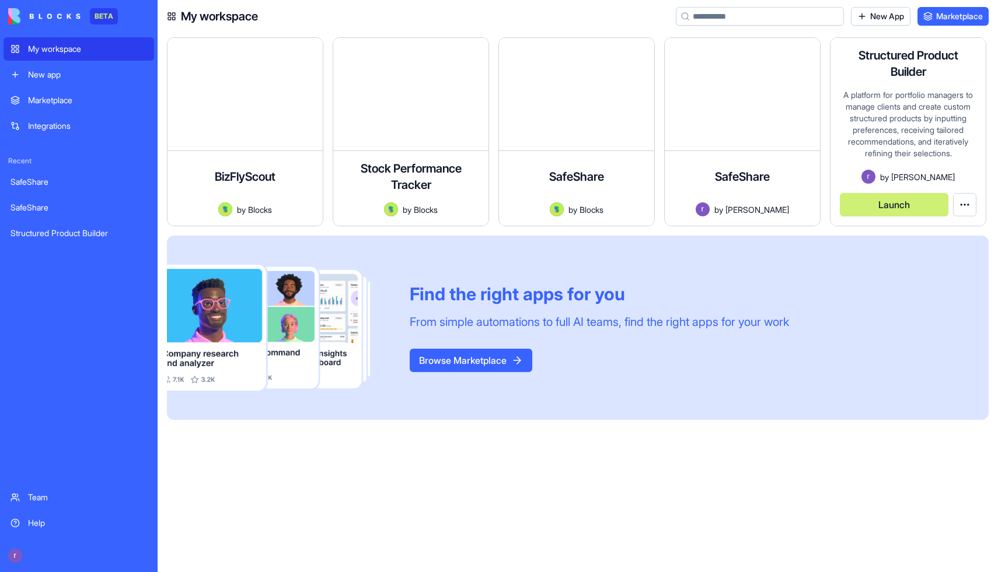
click at [862, 210] on button "Launch" at bounding box center [894, 204] width 109 height 23
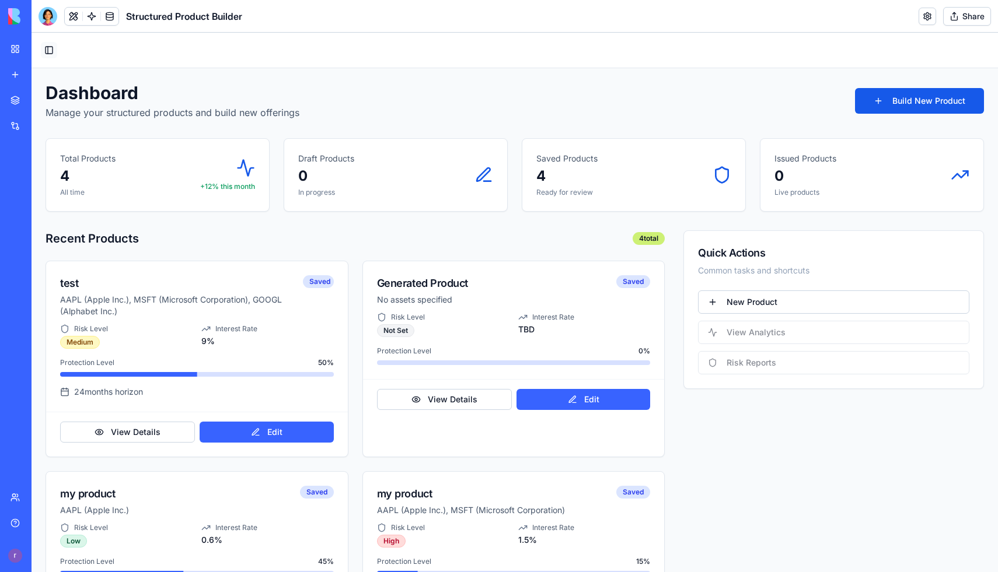
click at [48, 47] on button "Toggle Sidebar" at bounding box center [49, 50] width 16 height 16
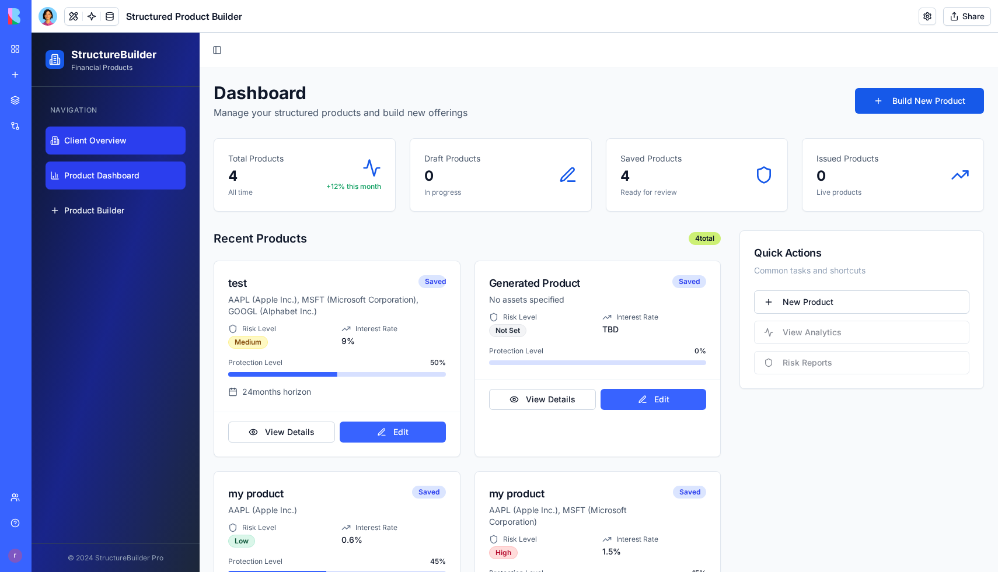
click at [104, 135] on span "Client Overview" at bounding box center [95, 141] width 62 height 12
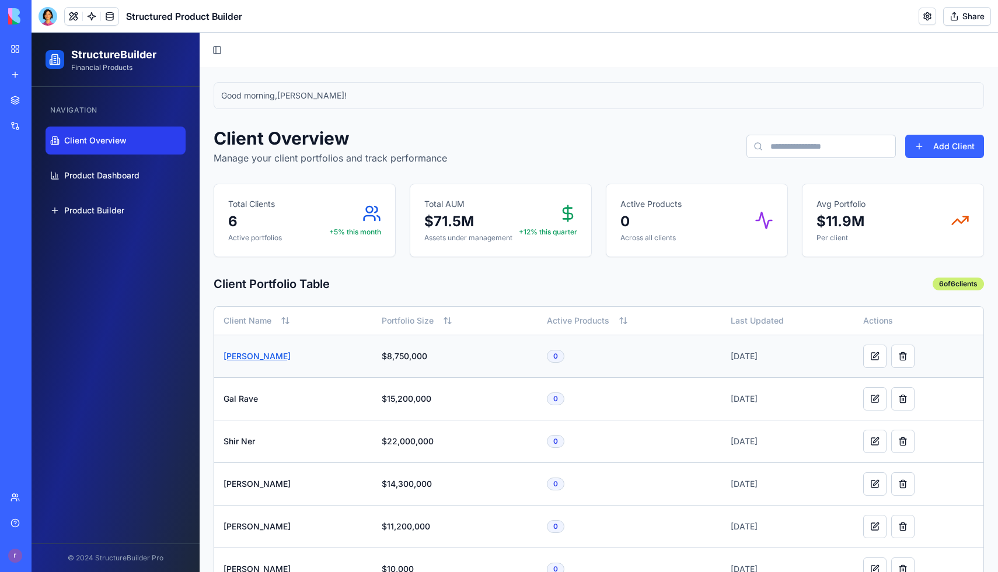
click at [251, 358] on link "[PERSON_NAME]" at bounding box center [256, 356] width 67 height 10
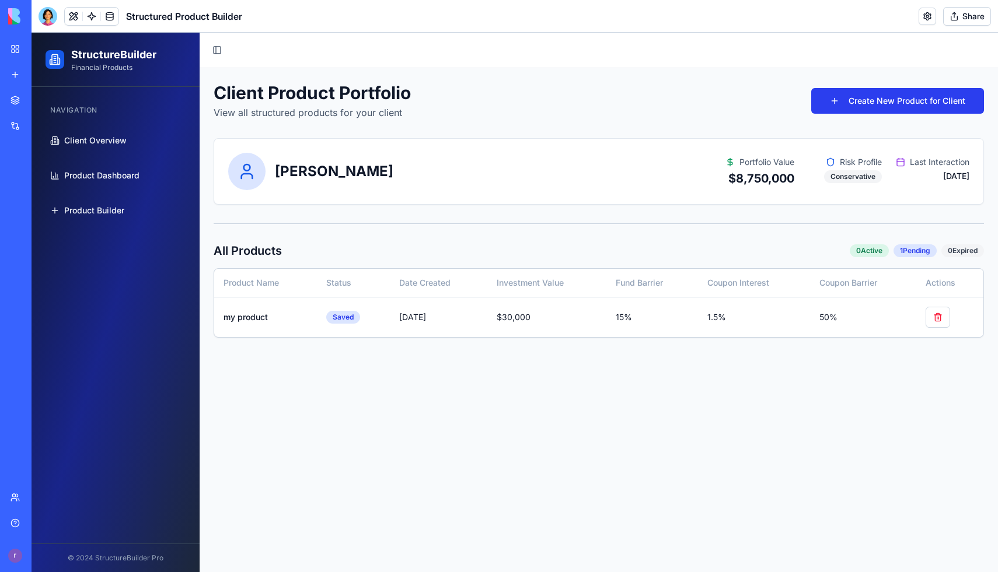
click at [850, 106] on button "Create New Product for Client" at bounding box center [897, 101] width 173 height 26
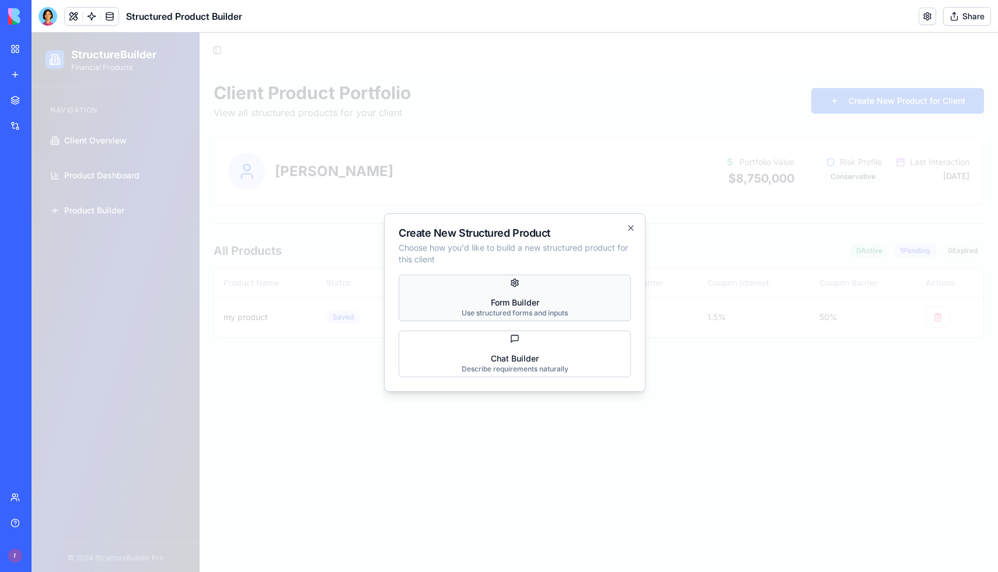
click at [550, 312] on div "Use structured forms and inputs" at bounding box center [515, 313] width 106 height 9
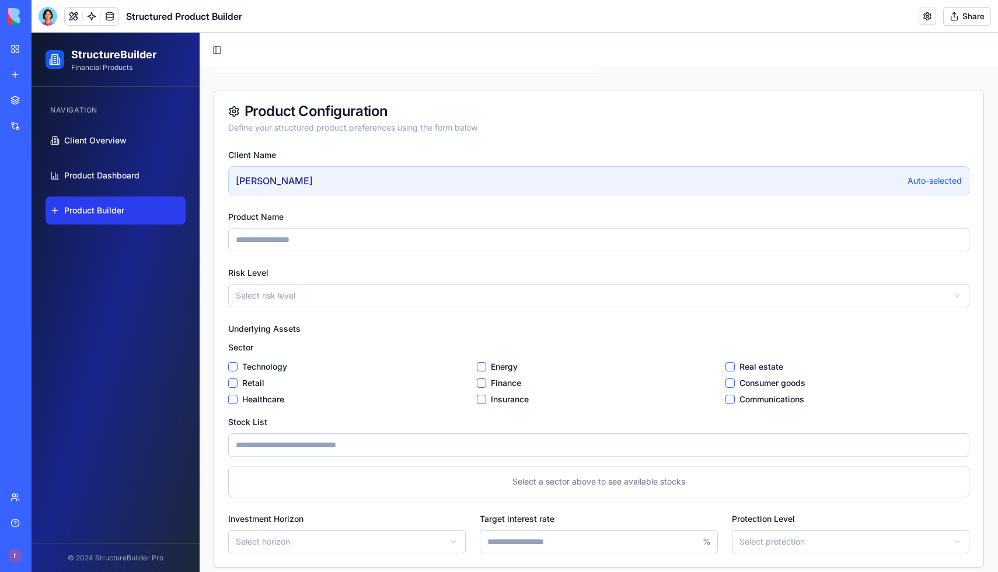
scroll to position [87, 0]
click at [452, 246] on input "Product Name" at bounding box center [598, 238] width 741 height 23
type input "**"
click at [349, 306] on html "StructureBuilder Financial Products Navigation Client Overview Product Dashboar…" at bounding box center [515, 283] width 966 height 675
click at [247, 366] on label "Technology" at bounding box center [264, 366] width 45 height 12
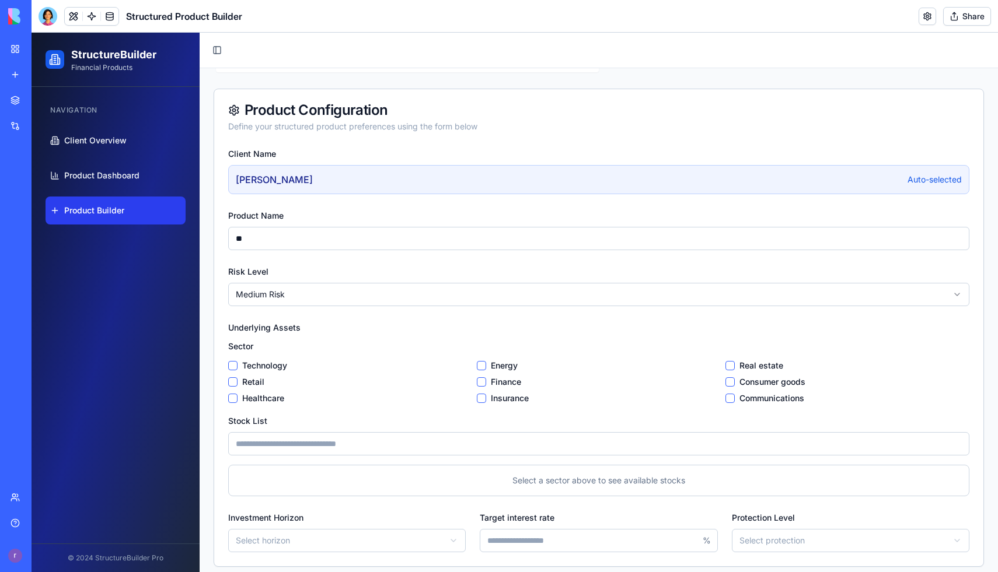
click at [237, 366] on button "Technology" at bounding box center [232, 365] width 9 height 9
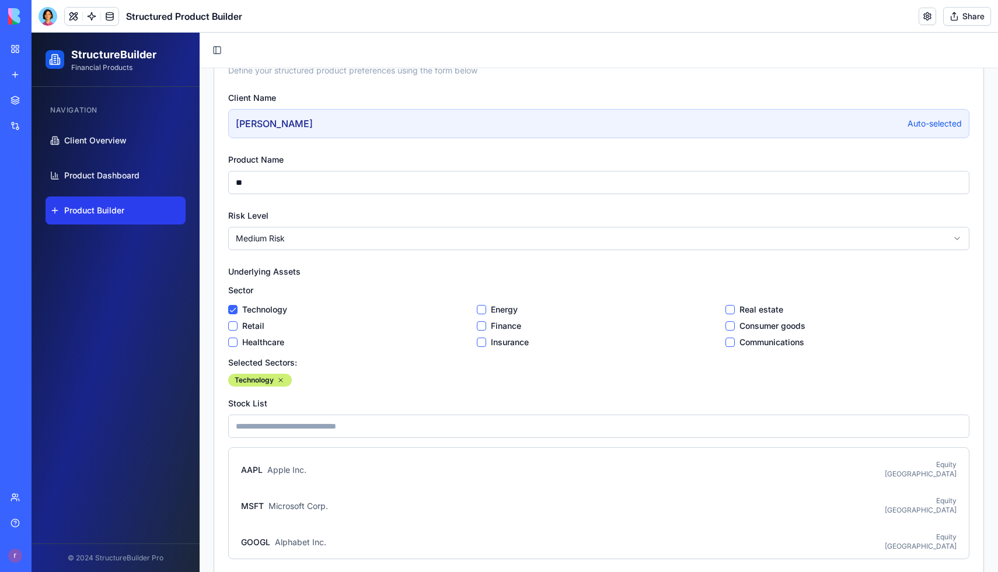
scroll to position [144, 0]
click at [229, 345] on button "Healthcare" at bounding box center [232, 341] width 9 height 9
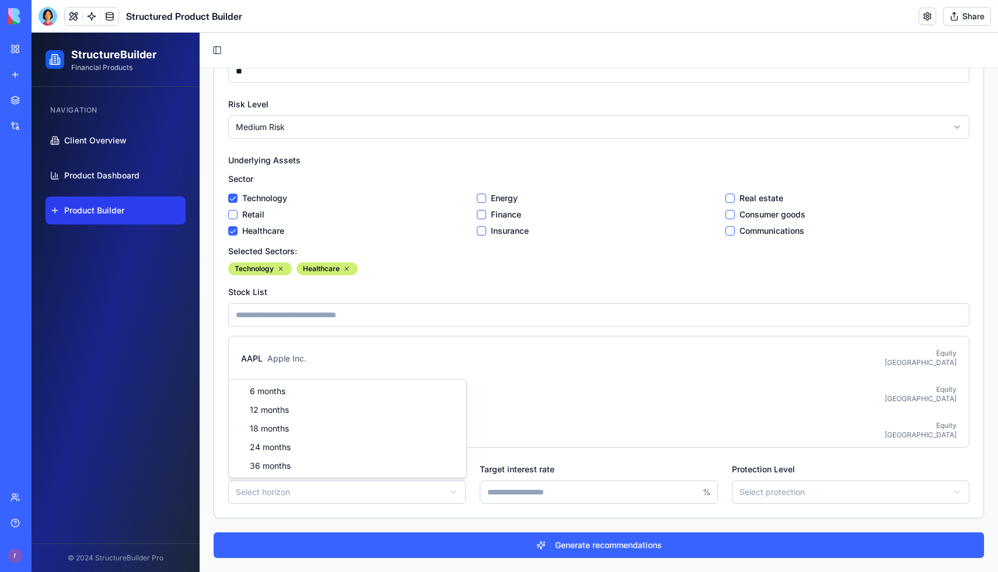
click at [394, 497] on html "StructureBuilder Financial Products Navigation Client Overview Product Dashboar…" at bounding box center [515, 175] width 966 height 794
click at [534, 484] on input "Target interest rate" at bounding box center [598, 492] width 237 height 23
type input "*"
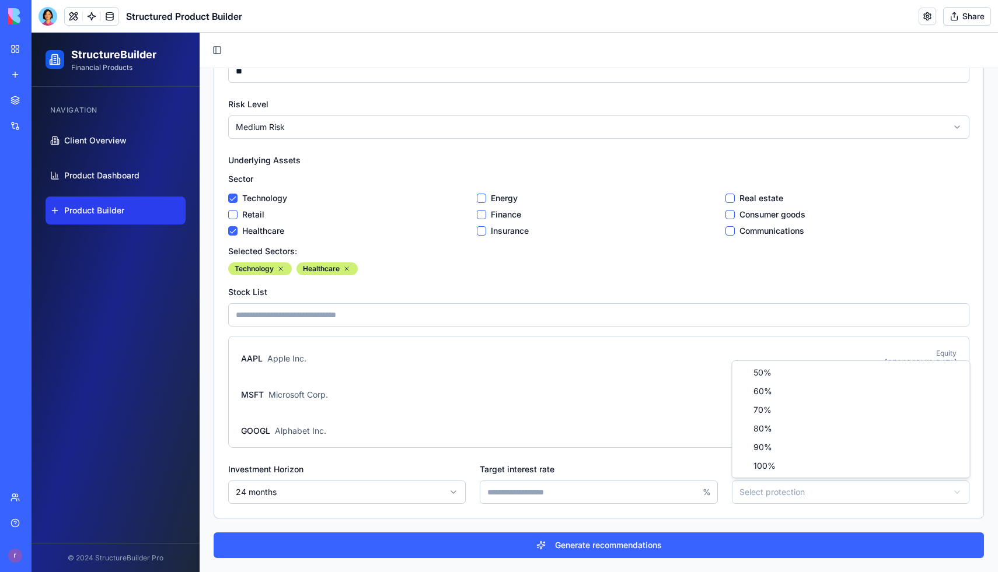
click at [804, 485] on html "StructureBuilder Financial Products Navigation Client Overview Product Dashboar…" at bounding box center [515, 175] width 966 height 794
click at [769, 486] on html "StructureBuilder Financial Products Navigation Client Overview Product Dashboar…" at bounding box center [515, 175] width 966 height 794
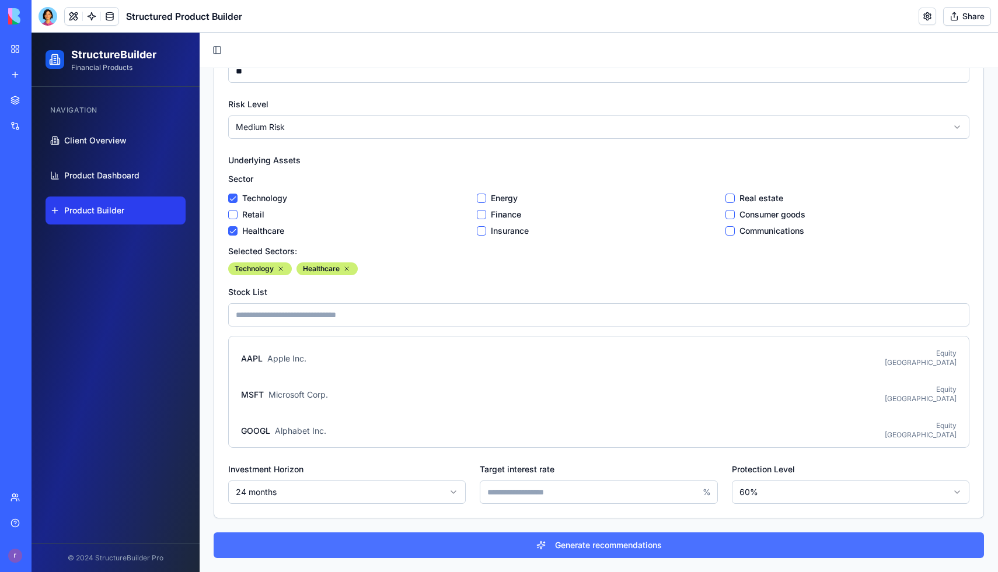
click at [682, 551] on button "Generate recommendations" at bounding box center [599, 546] width 770 height 26
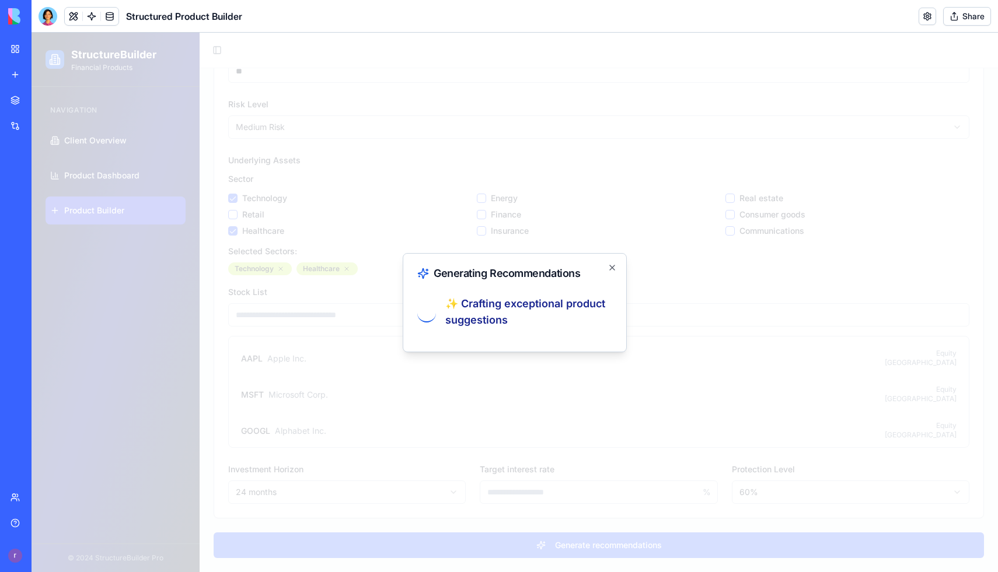
scroll to position [0, 0]
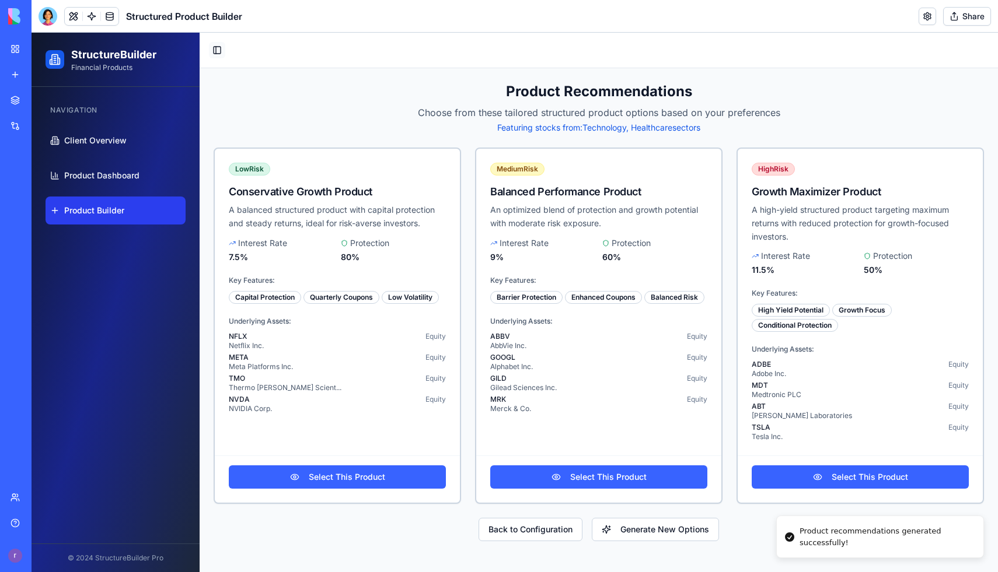
click at [221, 51] on button "Toggle Sidebar" at bounding box center [217, 50] width 16 height 16
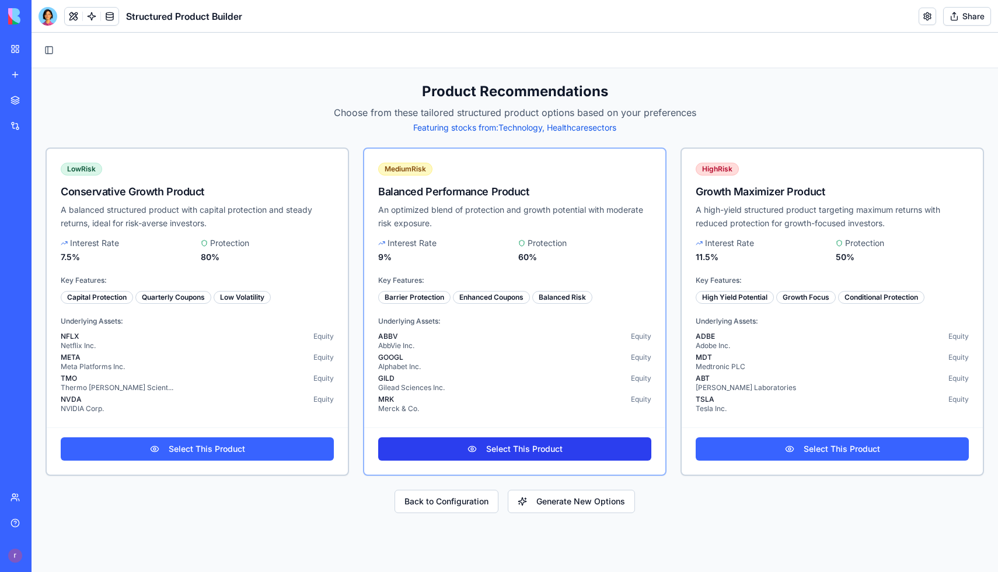
click at [548, 452] on link "Select This Product" at bounding box center [514, 449] width 273 height 23
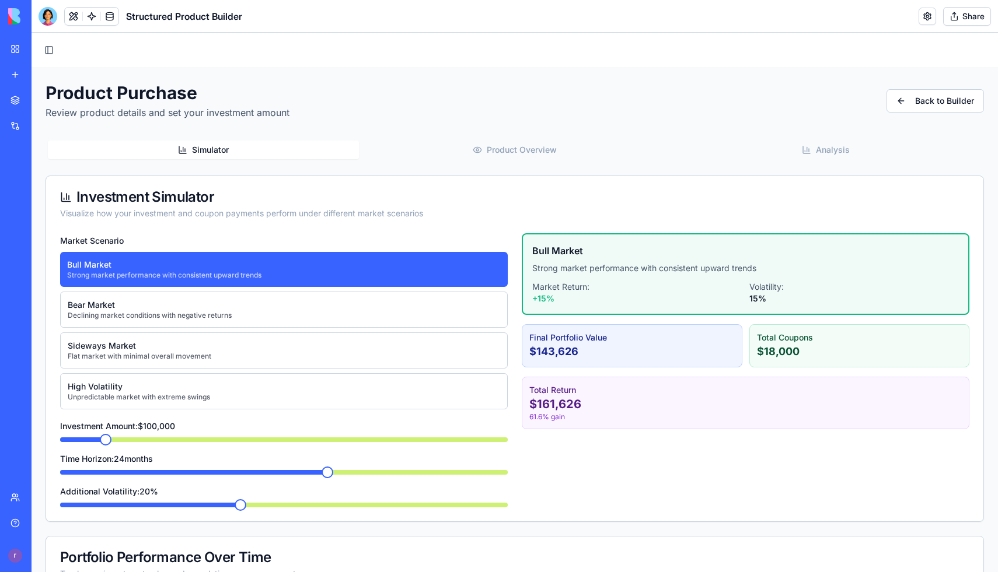
click at [266, 146] on button "Simulator" at bounding box center [203, 150] width 311 height 19
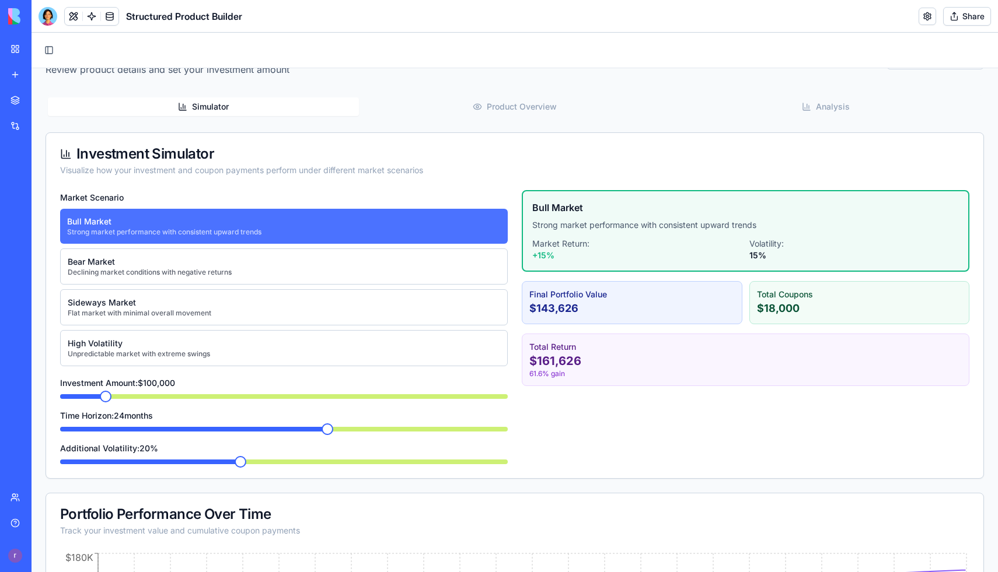
scroll to position [47, 0]
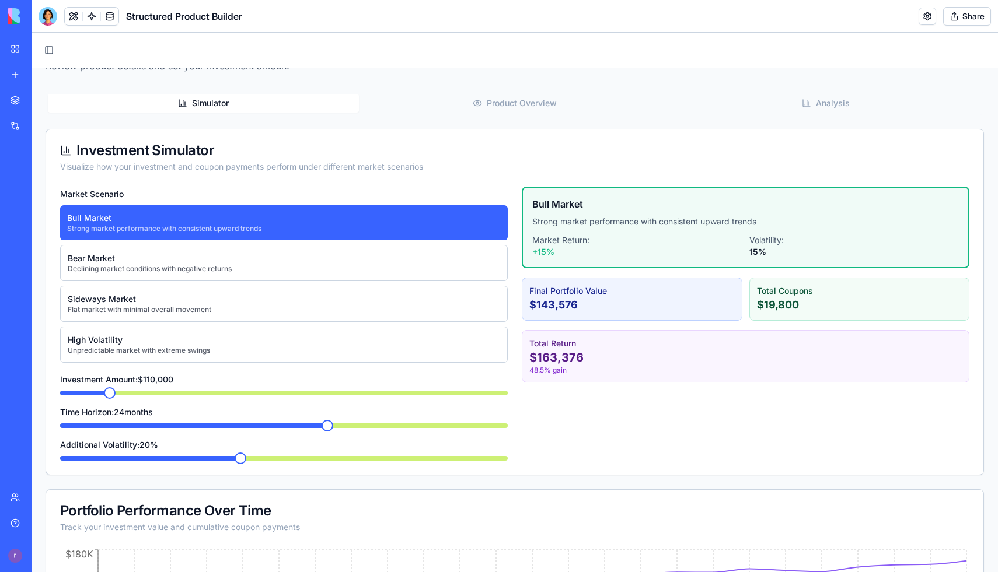
click at [105, 387] on span at bounding box center [110, 393] width 12 height 12
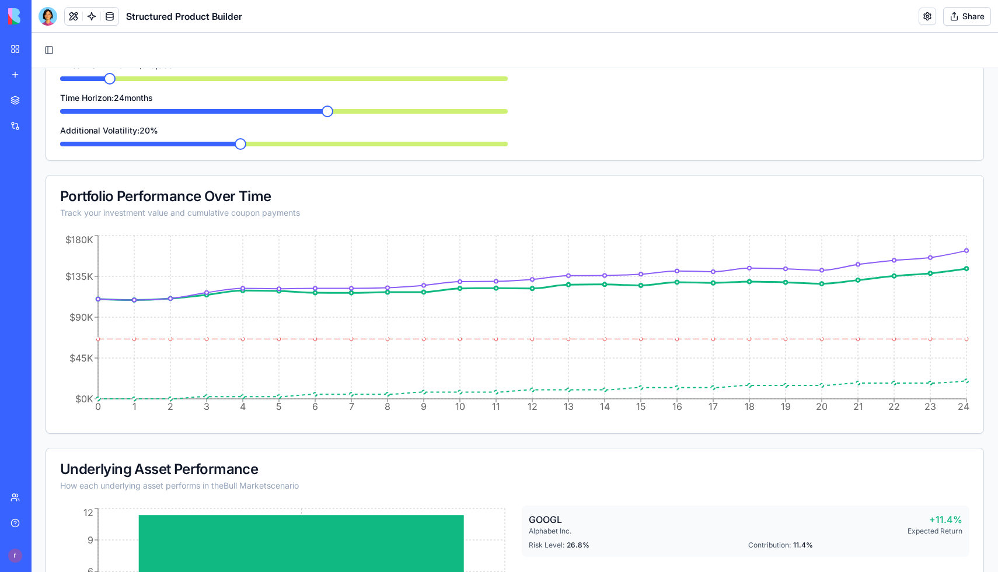
scroll to position [0, 0]
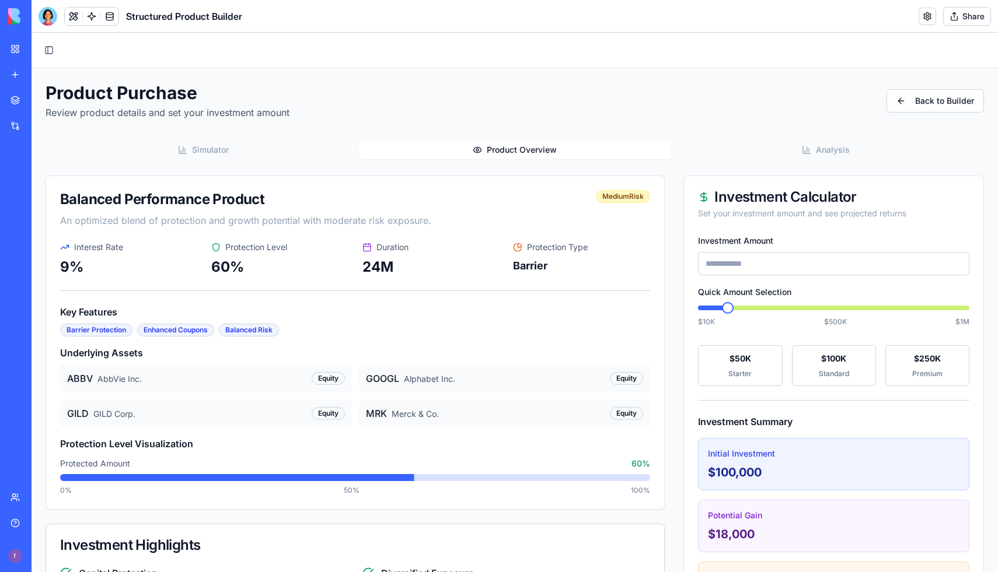
click at [494, 156] on span "Product Overview" at bounding box center [522, 150] width 70 height 12
click at [804, 147] on icon "button" at bounding box center [806, 149] width 7 height 7
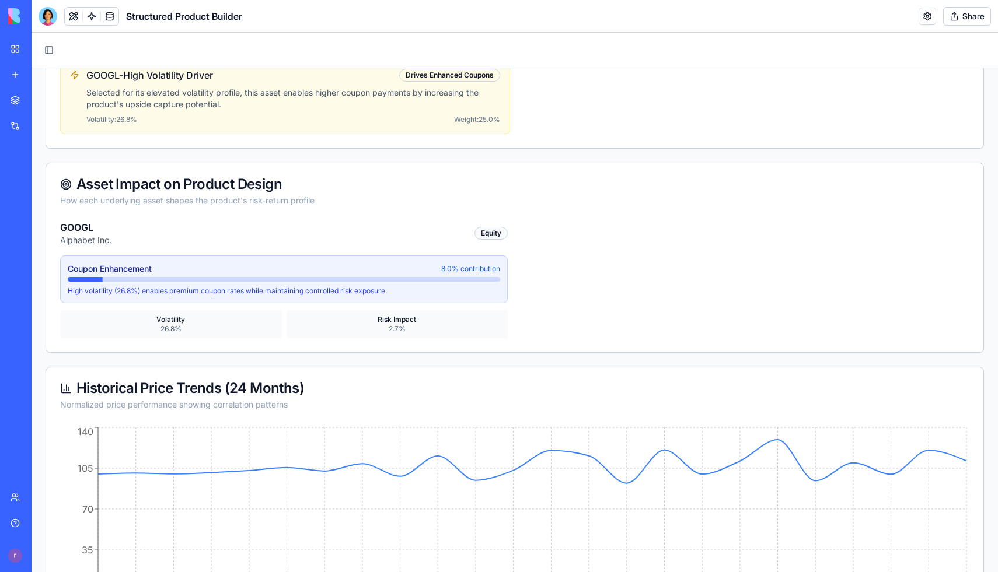
scroll to position [182, 0]
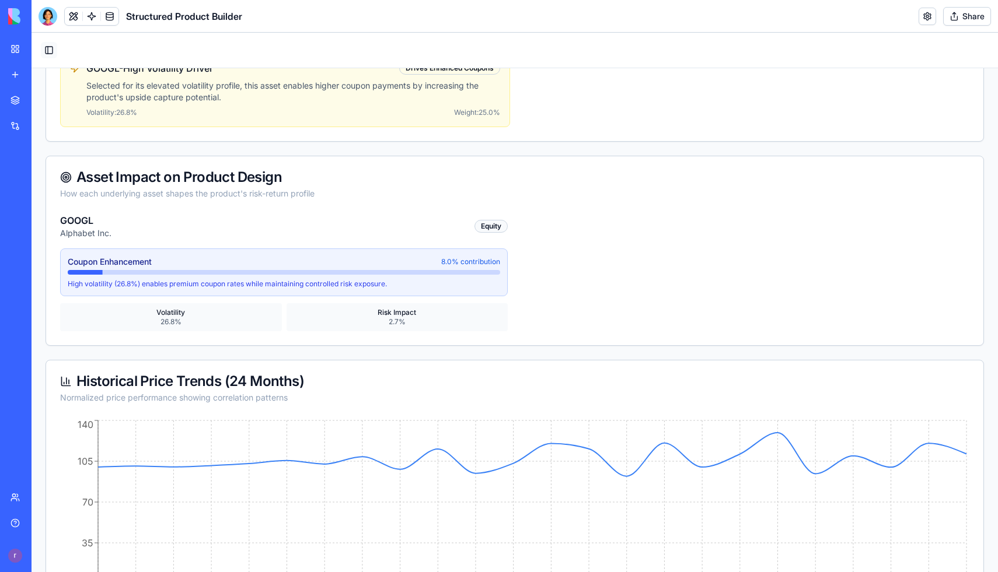
click at [50, 44] on button "Toggle Sidebar" at bounding box center [49, 50] width 16 height 16
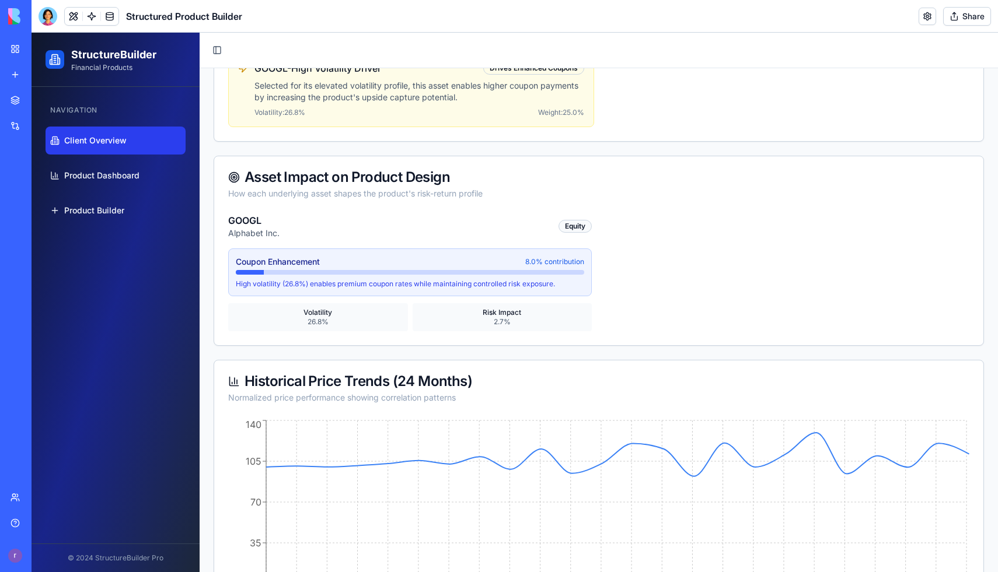
click at [92, 135] on span "Client Overview" at bounding box center [95, 141] width 62 height 12
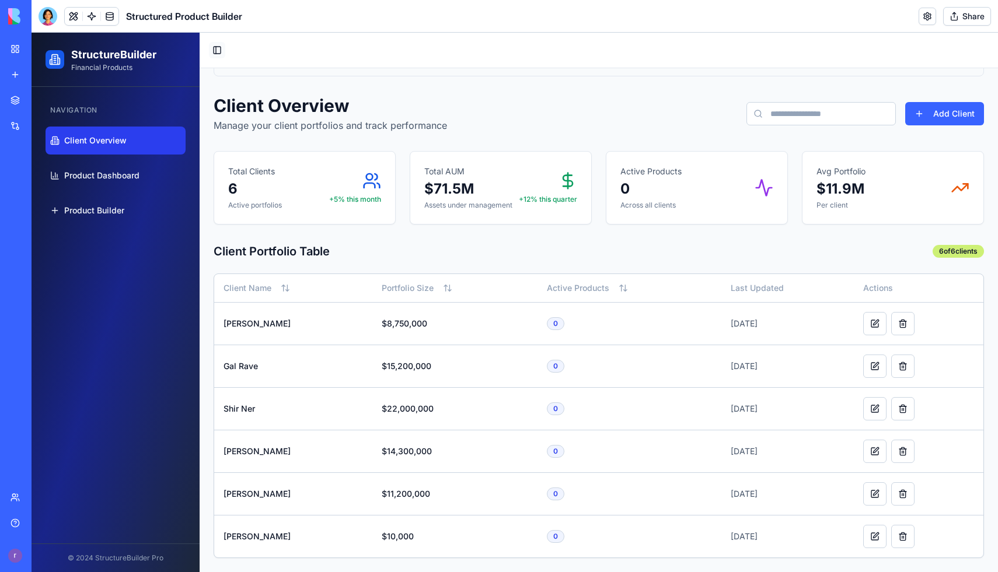
click at [216, 50] on button "Toggle Sidebar" at bounding box center [217, 50] width 16 height 16
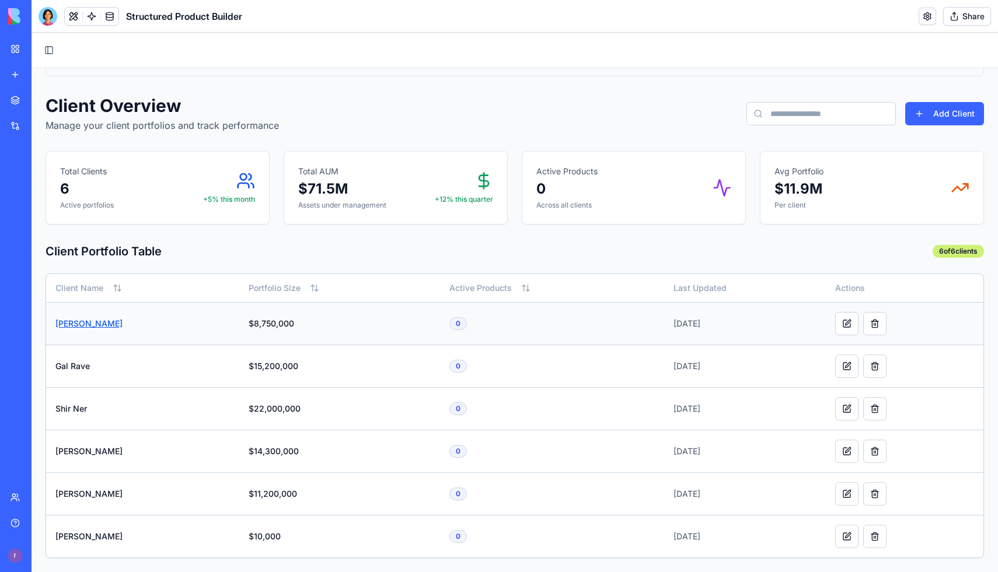
click at [97, 323] on link "[PERSON_NAME]" at bounding box center [88, 324] width 67 height 10
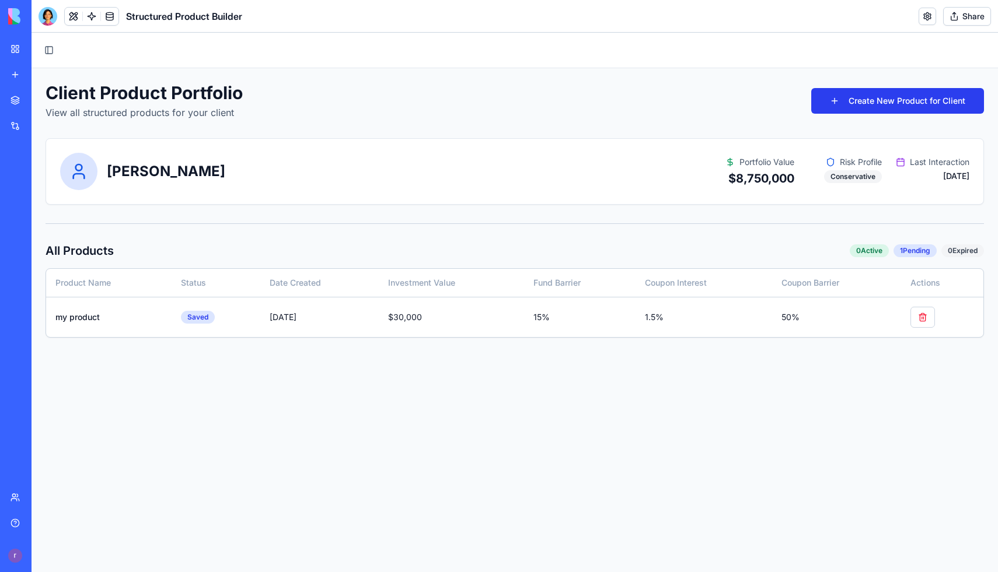
click at [900, 98] on button "Create New Product for Client" at bounding box center [897, 101] width 173 height 26
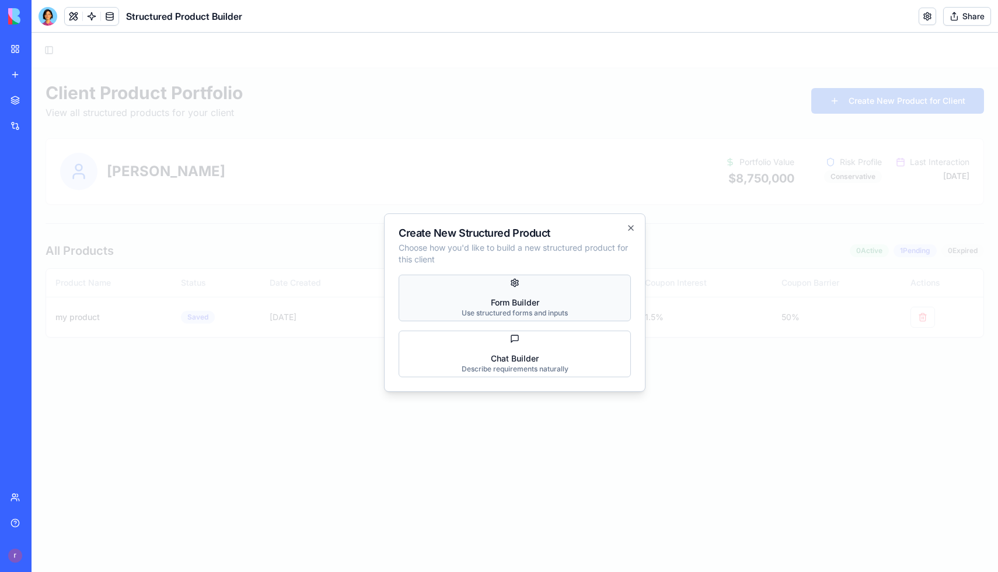
click at [532, 289] on link "Form Builder Use structured forms and inputs" at bounding box center [515, 298] width 232 height 47
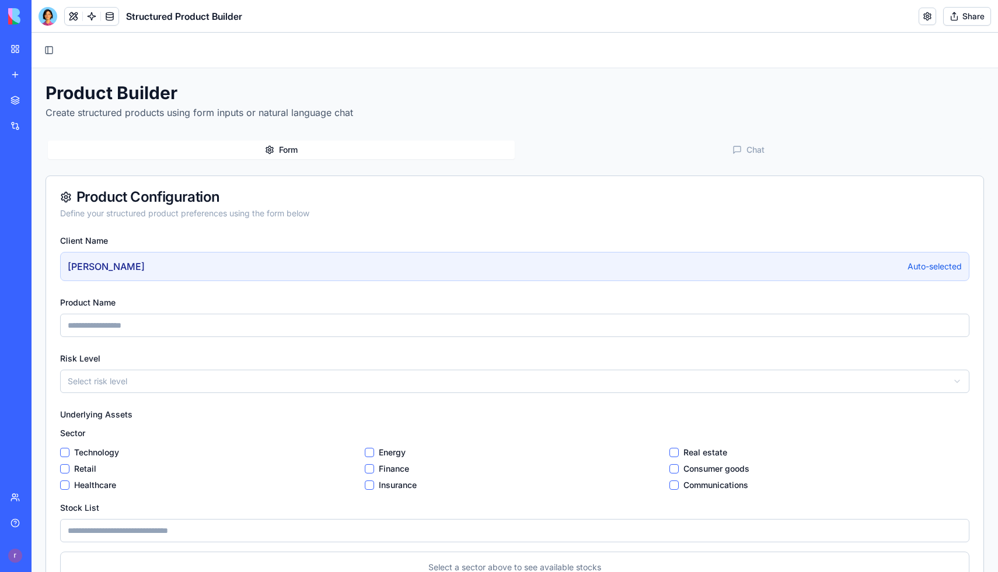
click at [208, 320] on input "Product Name" at bounding box center [514, 325] width 909 height 23
type input "***"
click at [170, 385] on html "StructureBuilder Financial Products Navigation Client Overview Product Dashboar…" at bounding box center [515, 370] width 966 height 675
click at [153, 389] on html "StructureBuilder Financial Products Navigation Client Overview Product Dashboar…" at bounding box center [515, 370] width 966 height 675
click at [81, 488] on label "Healthcare" at bounding box center [95, 486] width 42 height 12
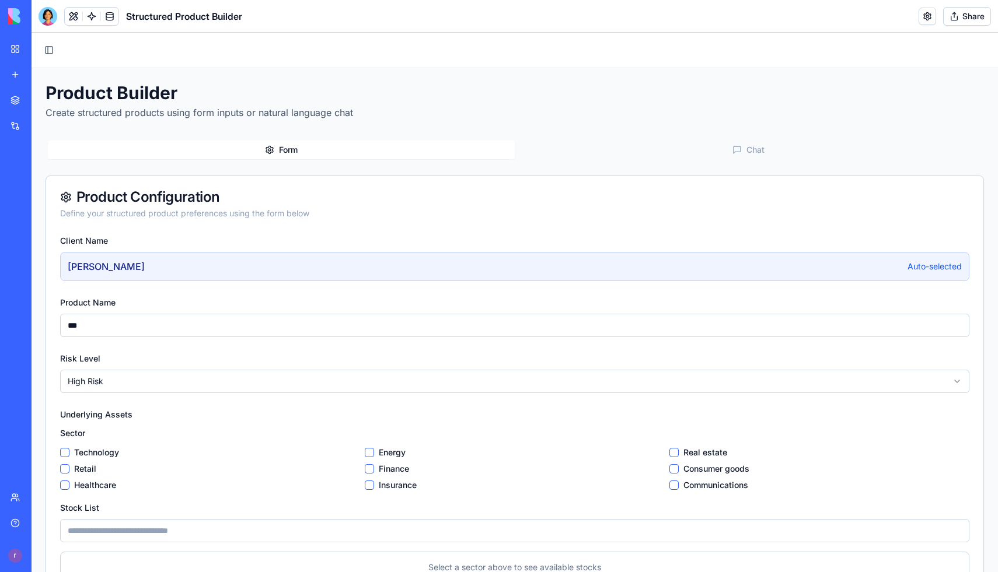
click at [69, 488] on button "Healthcare" at bounding box center [64, 485] width 9 height 9
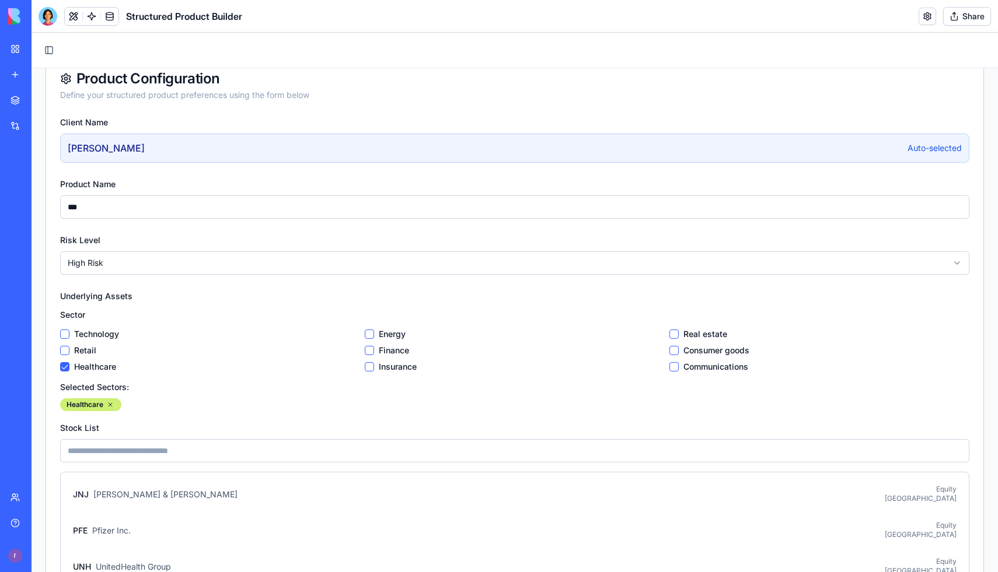
scroll to position [254, 0]
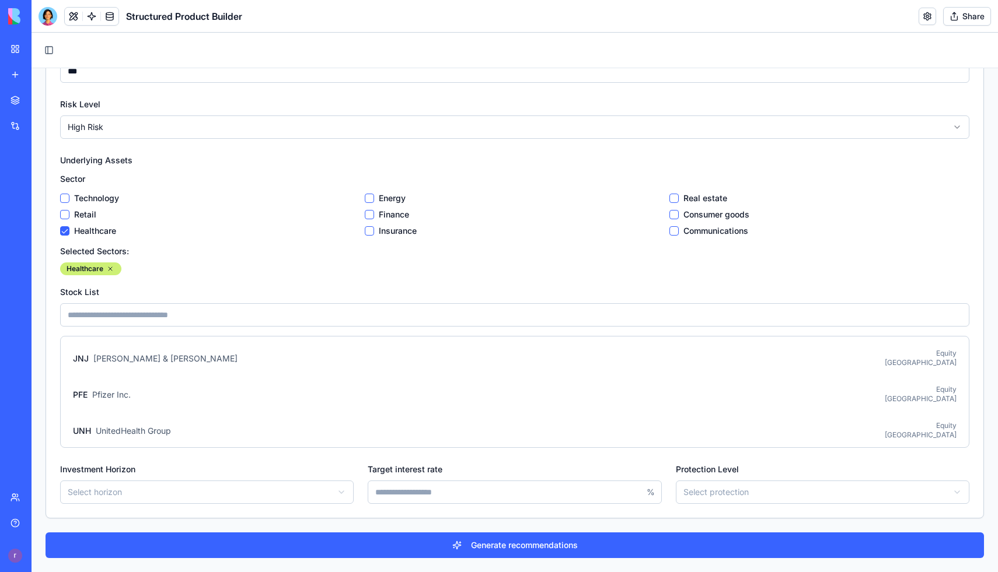
click at [336, 490] on html "StructureBuilder Financial Products Navigation Client Overview Product Dashboar…" at bounding box center [515, 175] width 966 height 794
click at [449, 483] on input "Target interest rate" at bounding box center [515, 492] width 294 height 23
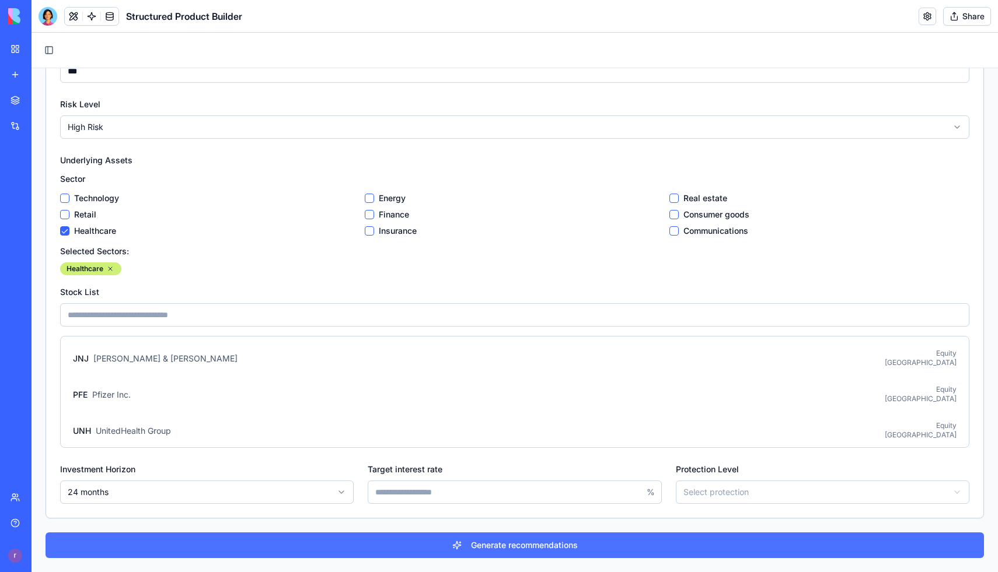
type input "*"
click at [682, 534] on button "Generate recommendations" at bounding box center [515, 546] width 938 height 26
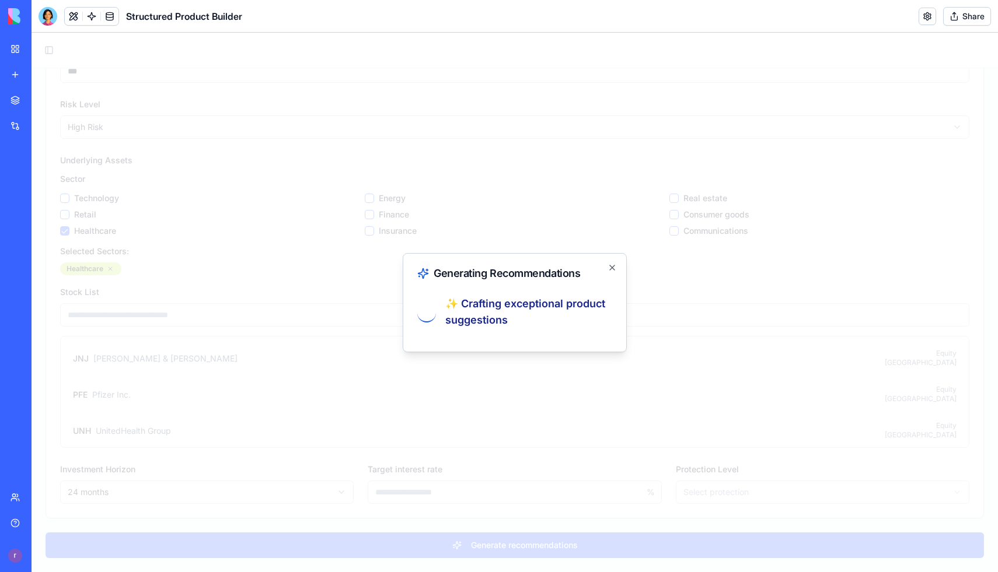
scroll to position [0, 0]
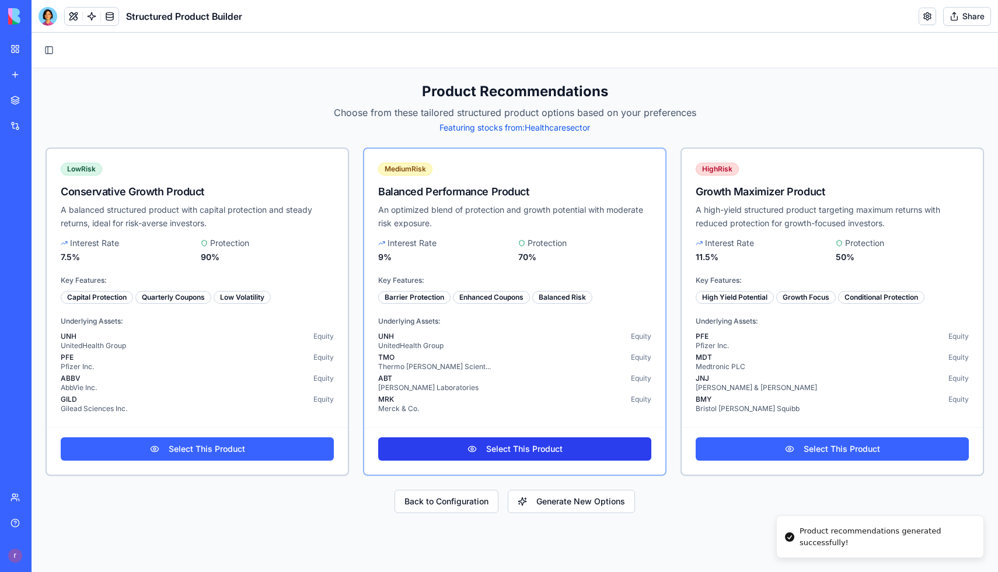
click at [421, 448] on link "Select This Product" at bounding box center [514, 449] width 273 height 23
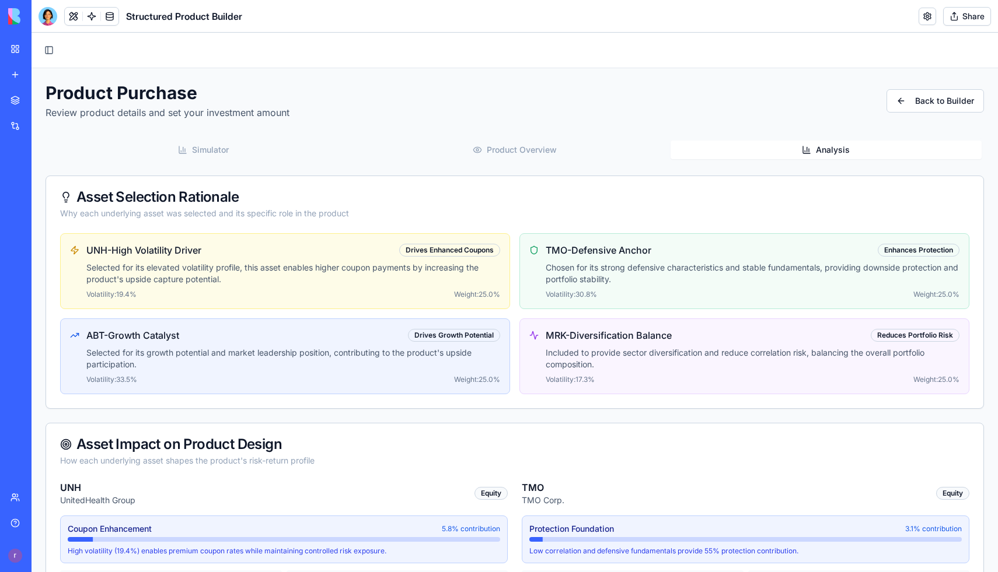
click at [761, 148] on button "Analysis" at bounding box center [825, 150] width 311 height 19
click at [51, 51] on button "Toggle Sidebar" at bounding box center [49, 50] width 16 height 16
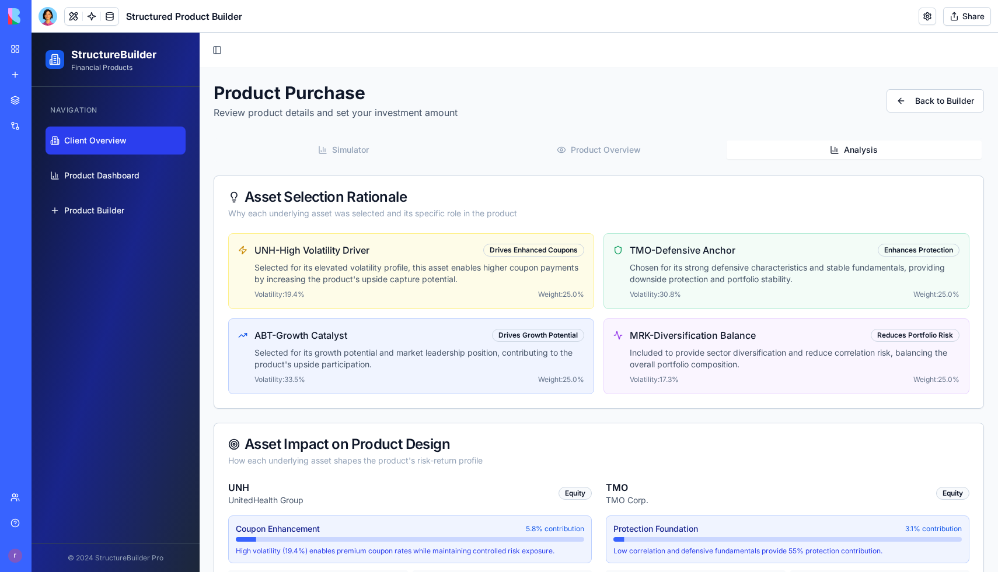
click at [78, 149] on link "Client Overview" at bounding box center [116, 141] width 140 height 28
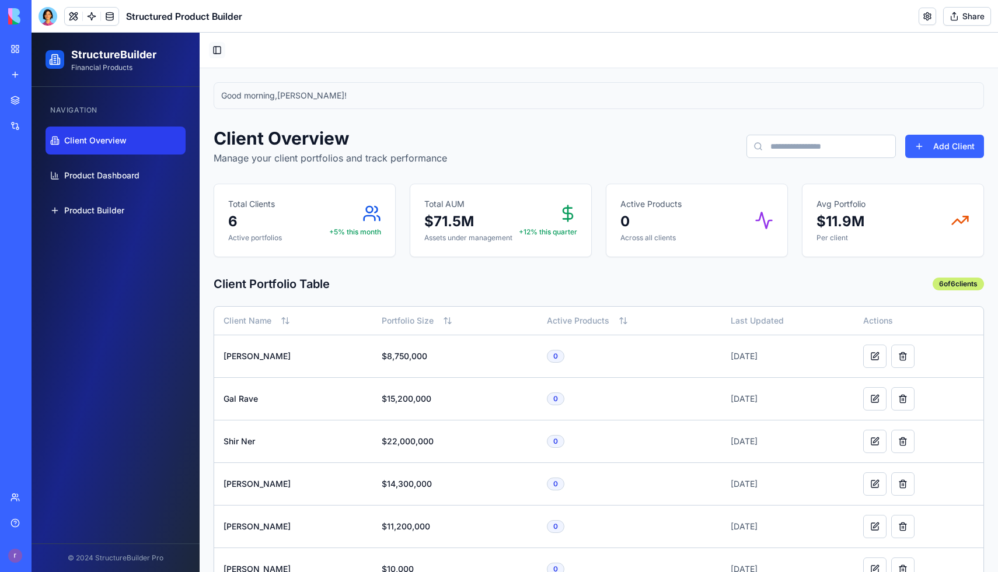
click at [219, 51] on button "Toggle Sidebar" at bounding box center [217, 50] width 16 height 16
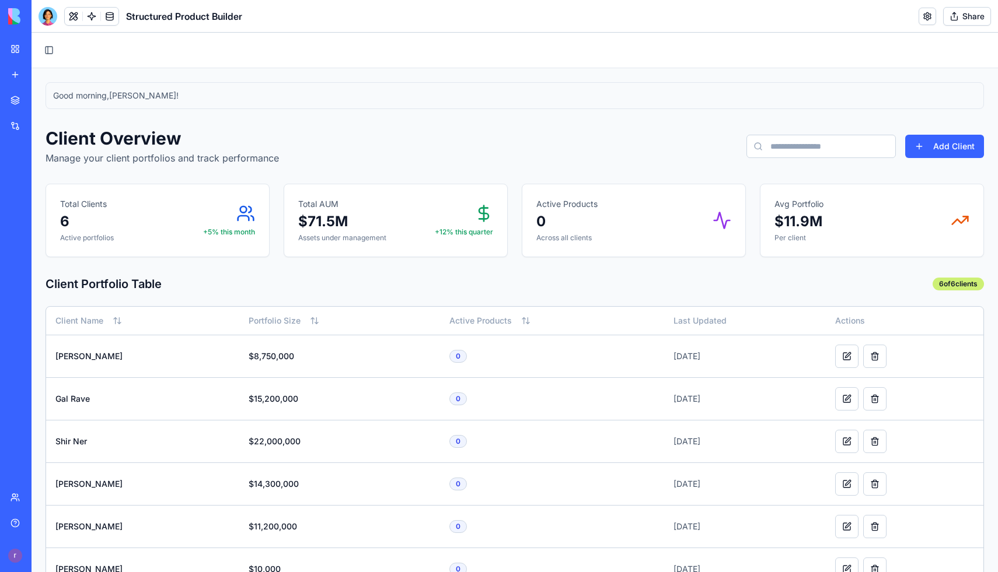
click at [967, 20] on button "Share" at bounding box center [967, 16] width 48 height 19
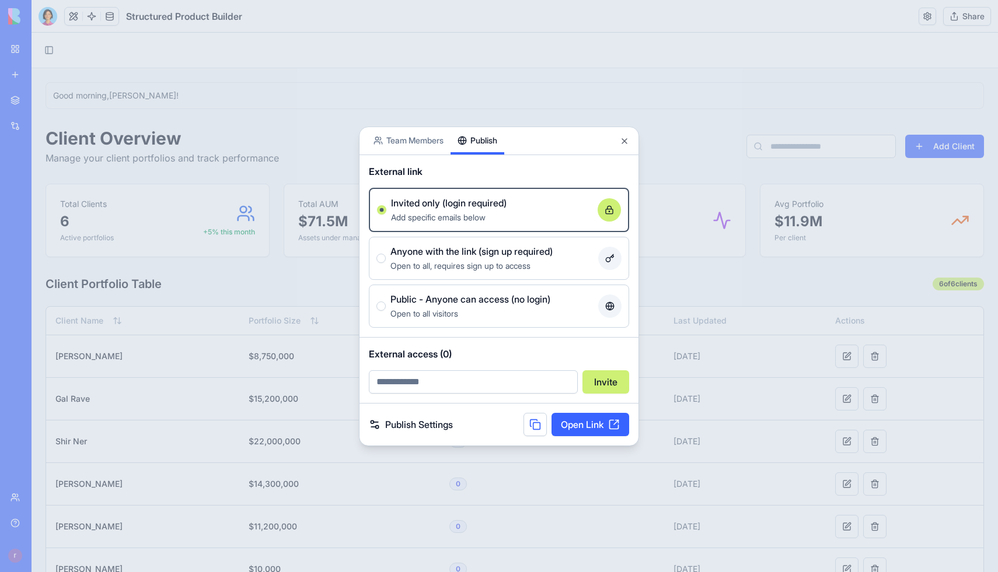
click at [477, 169] on div "Share App Team Members Publish External link Invited only (login required) Add …" at bounding box center [499, 287] width 280 height 320
click at [593, 423] on link "Open Link" at bounding box center [590, 424] width 78 height 23
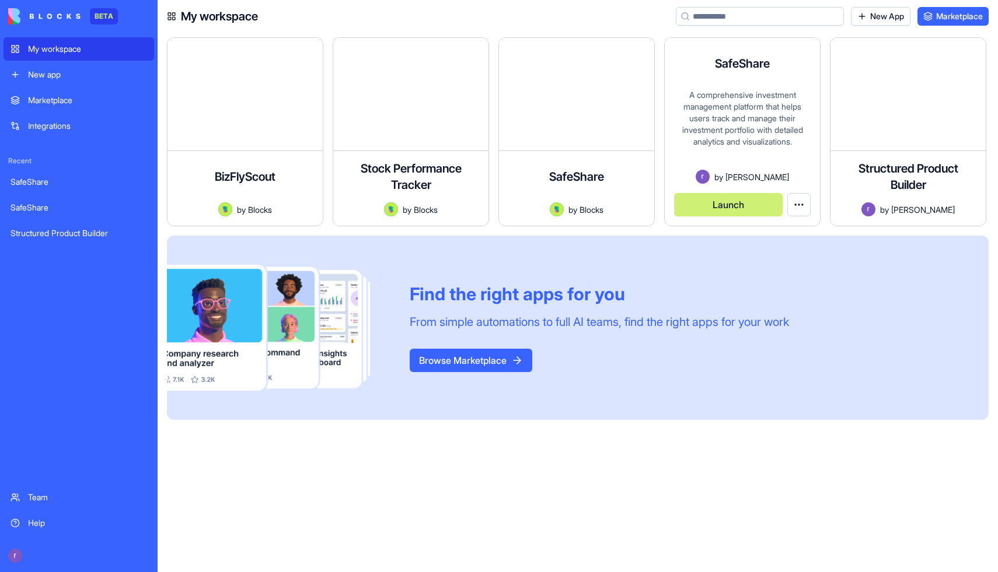
click at [728, 204] on button "Launch" at bounding box center [728, 204] width 109 height 23
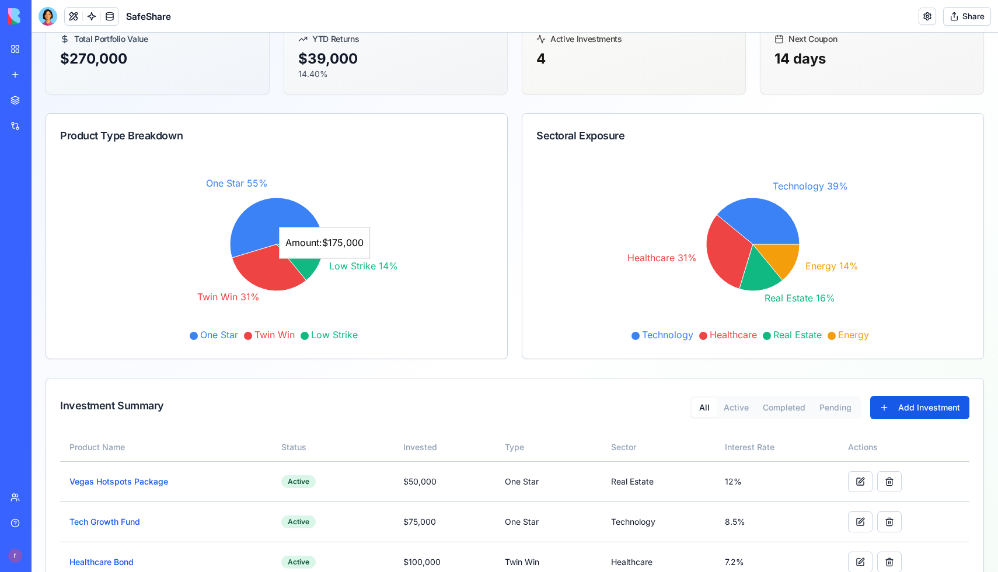
scroll to position [177, 0]
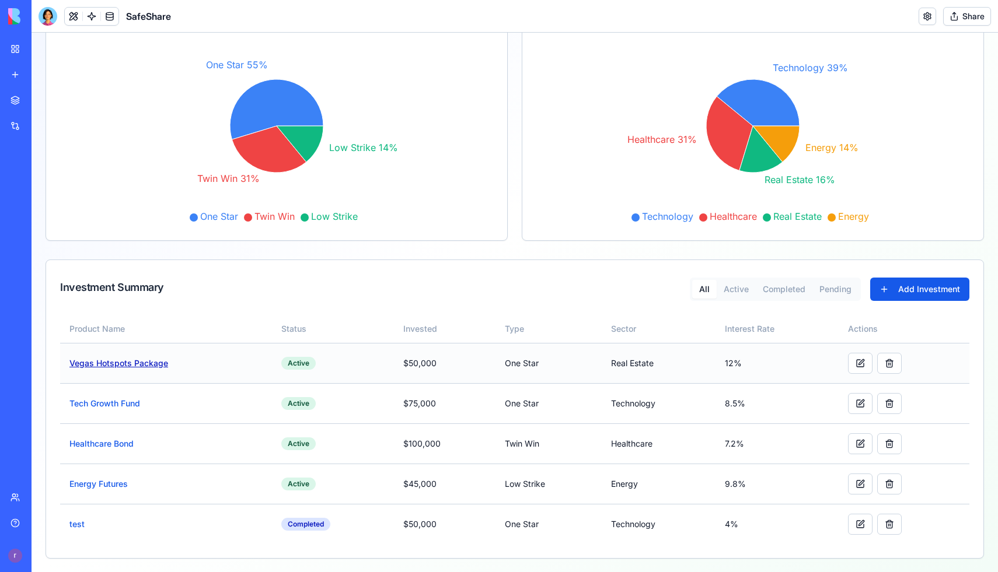
click at [151, 359] on link "Vegas Hotspots Package" at bounding box center [118, 363] width 99 height 10
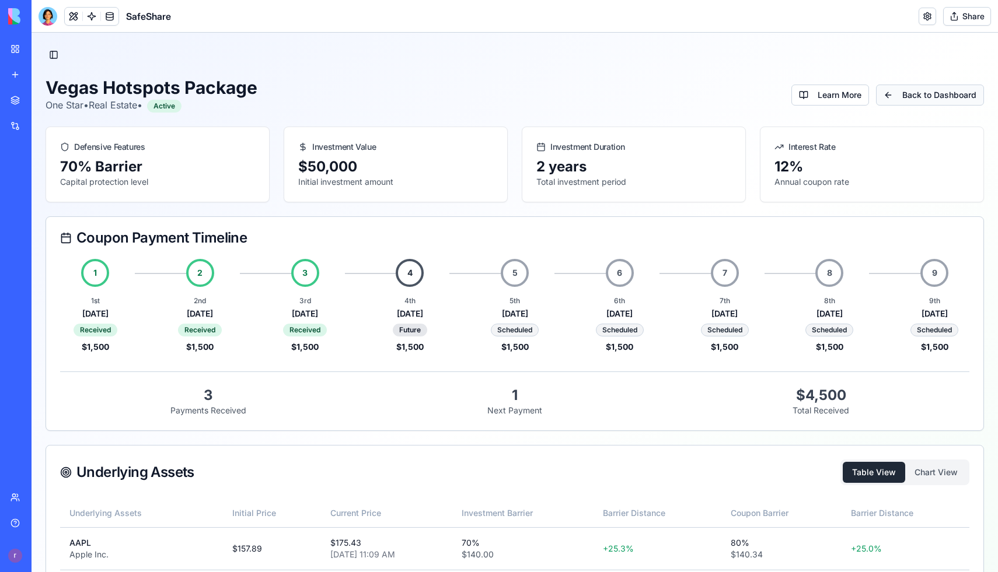
click at [966, 99] on link "Back to Dashboard" at bounding box center [930, 95] width 108 height 21
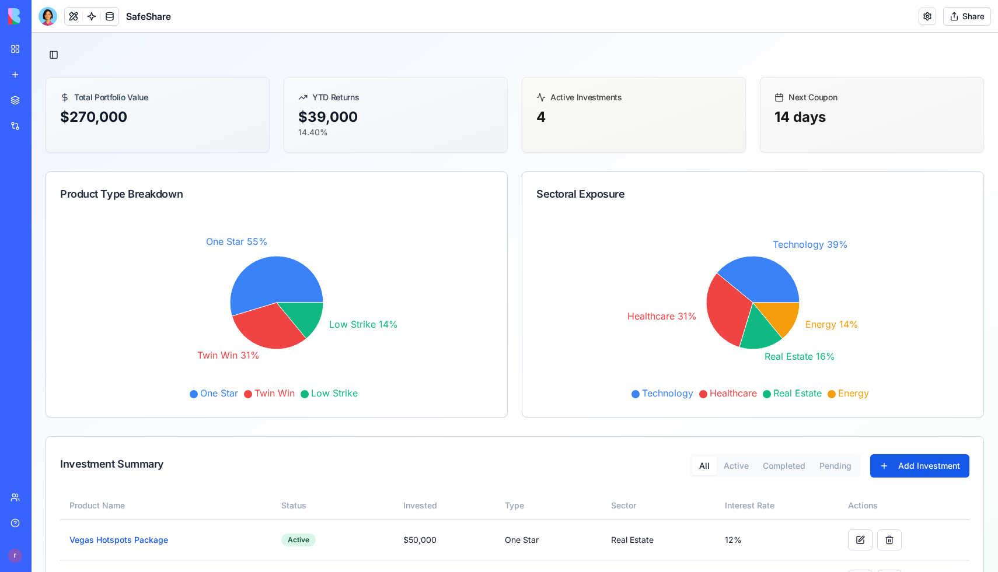
click at [962, 16] on button "Share" at bounding box center [967, 16] width 48 height 19
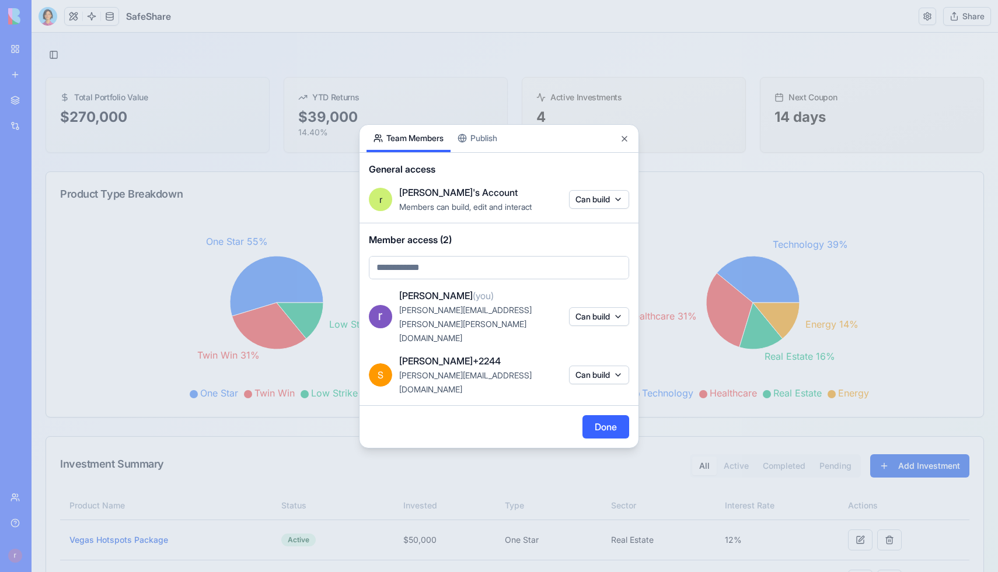
click at [532, 178] on div "General access r ron's Account Members can build, edit and interact Can build" at bounding box center [498, 188] width 279 height 71
click at [532, 153] on div "Share App Team Members Publish" at bounding box center [498, 139] width 279 height 28
click at [512, 153] on div "Share App Team Members Publish" at bounding box center [498, 139] width 279 height 28
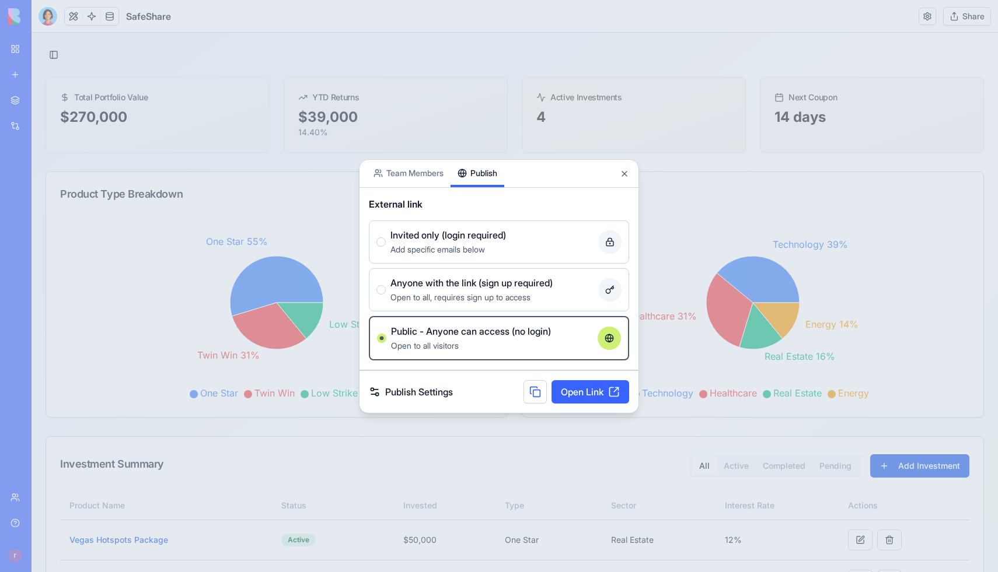
click at [502, 160] on button "Publish" at bounding box center [477, 173] width 54 height 27
click at [582, 398] on link "Open Link" at bounding box center [590, 391] width 78 height 23
